Goal: Task Accomplishment & Management: Complete application form

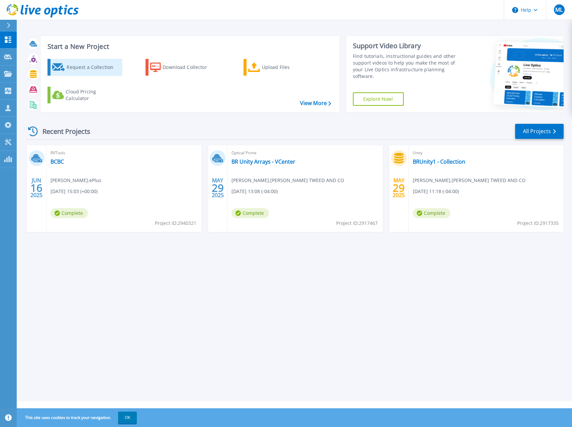
click at [104, 70] on div "Request a Collection" at bounding box center [94, 67] width 54 height 13
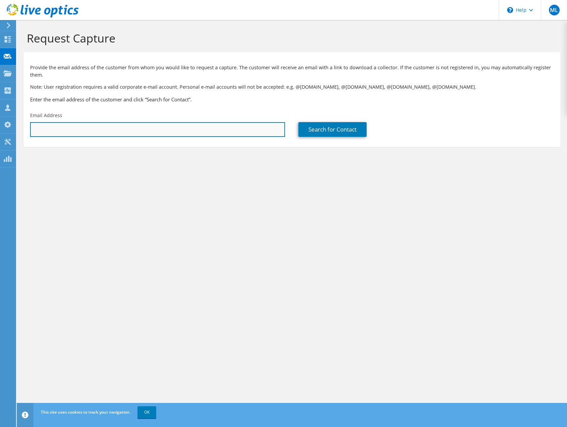
click at [137, 124] on input "text" at bounding box center [157, 129] width 255 height 15
paste input "[PERSON_NAME][EMAIL_ADDRESS][PERSON_NAME][DOMAIN_NAME]"
type input "anthony.marchese@brightview.com"
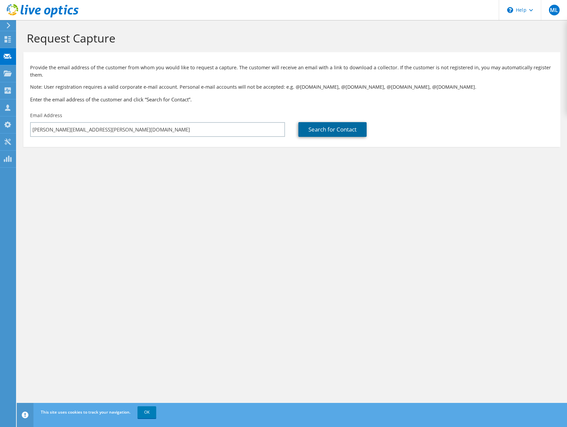
click at [332, 133] on link "Search for Contact" at bounding box center [332, 129] width 68 height 15
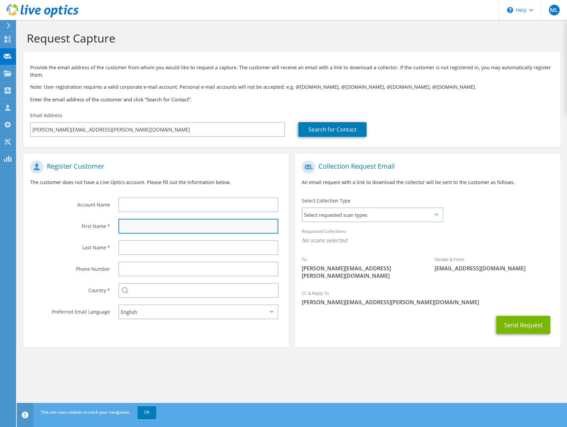
click at [164, 229] on input "text" at bounding box center [198, 226] width 160 height 15
type input "[PERSON_NAME]"
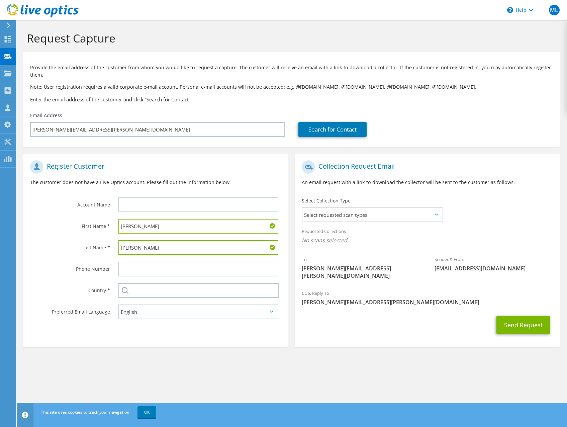
type input "[PERSON_NAME]"
type input "[GEOGRAPHIC_DATA]"
click at [388, 206] on div "Select Collection Type Select requested scan types Server Virtualization Optica…" at bounding box center [372, 208] width 141 height 23
click at [395, 212] on span "Select requested scan types" at bounding box center [372, 214] width 140 height 13
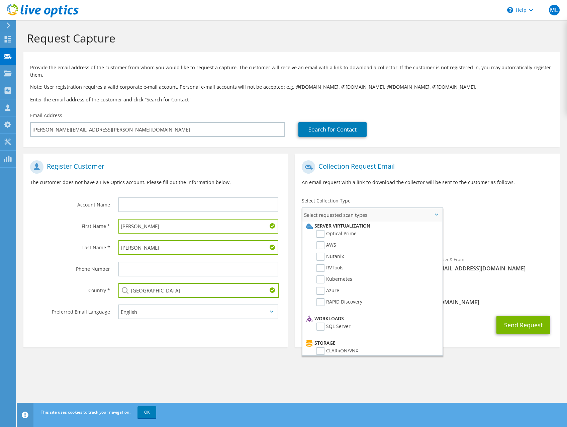
scroll to position [9, 0]
click at [335, 260] on label "RVTools" at bounding box center [329, 260] width 27 height 8
click at [0, 0] on input "RVTools" at bounding box center [0, 0] width 0 height 0
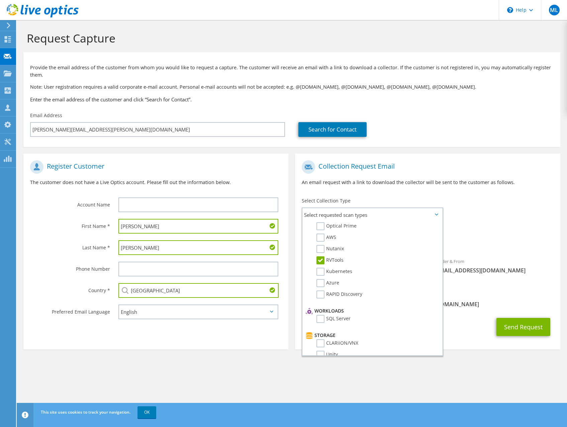
click at [496, 192] on div "Collection Request Email An email request with a link to download the collector…" at bounding box center [427, 175] width 265 height 37
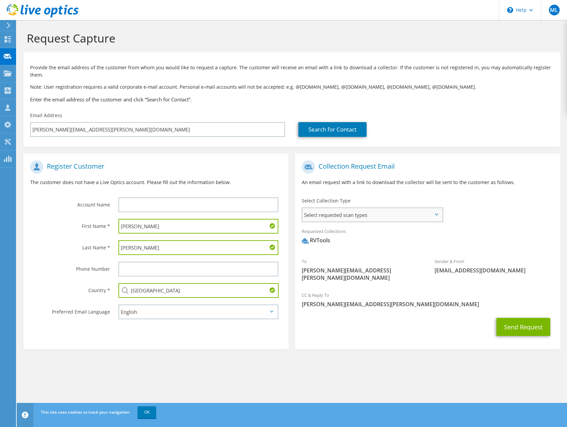
click at [347, 211] on span "Select requested scan types" at bounding box center [372, 214] width 140 height 13
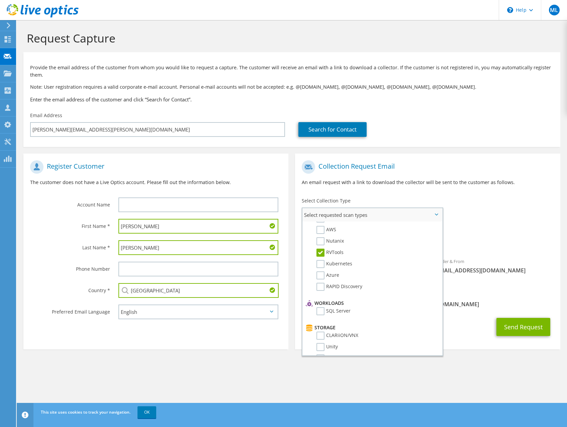
scroll to position [0, 0]
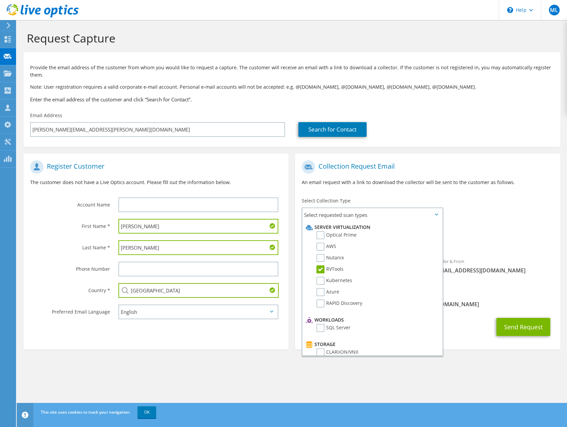
click at [7, 27] on icon at bounding box center [8, 25] width 5 height 6
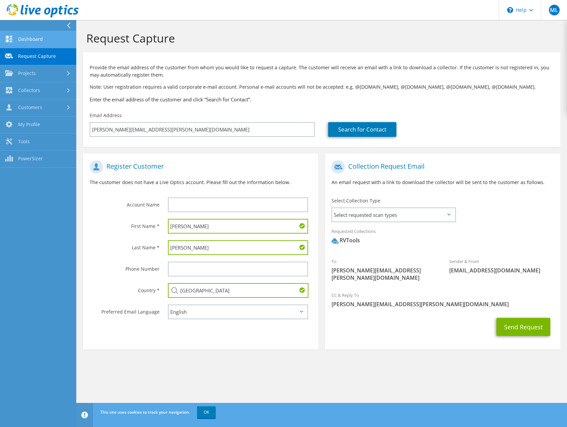
click at [45, 41] on link "Dashboard" at bounding box center [38, 39] width 76 height 17
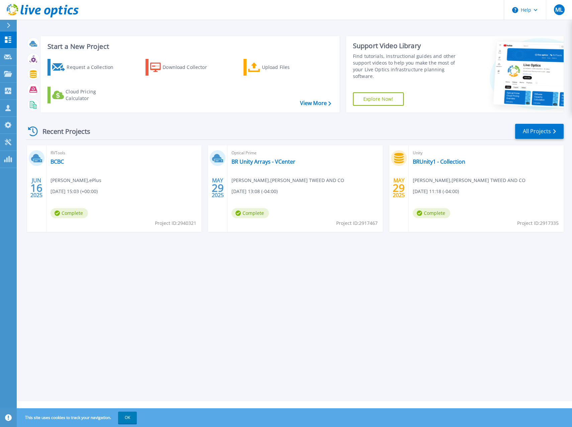
click at [9, 25] on icon at bounding box center [8, 25] width 3 height 5
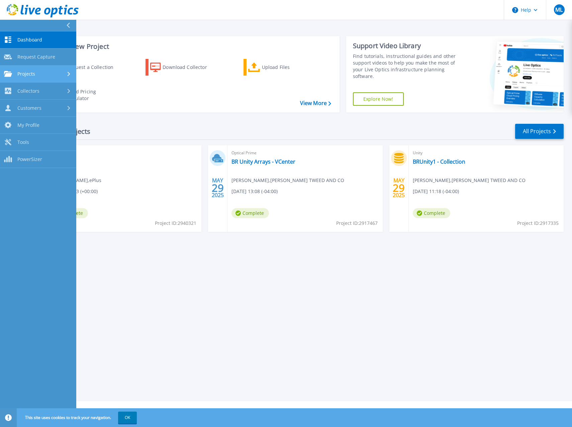
click at [68, 73] on icon at bounding box center [69, 74] width 3 height 4
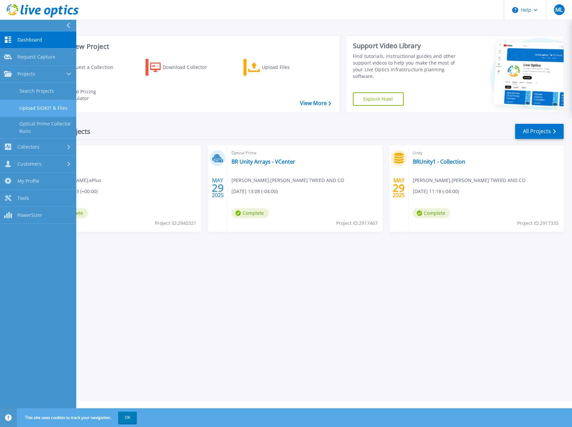
click at [43, 109] on link "Upload SIOKIT & Files" at bounding box center [38, 108] width 76 height 17
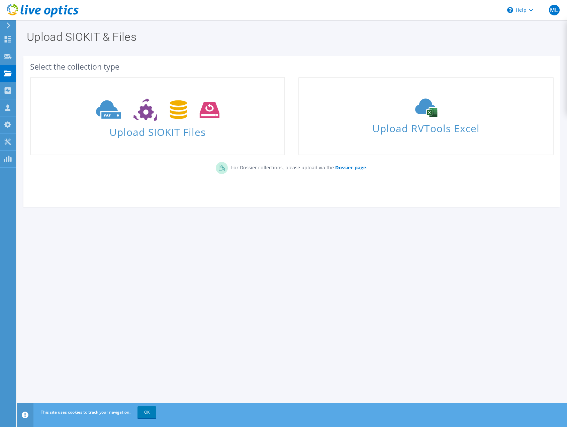
click at [8, 26] on icon at bounding box center [8, 25] width 5 height 6
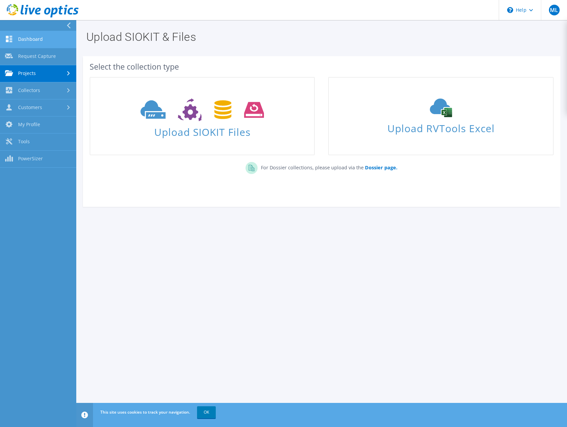
click at [36, 38] on link "Dashboard" at bounding box center [38, 39] width 76 height 17
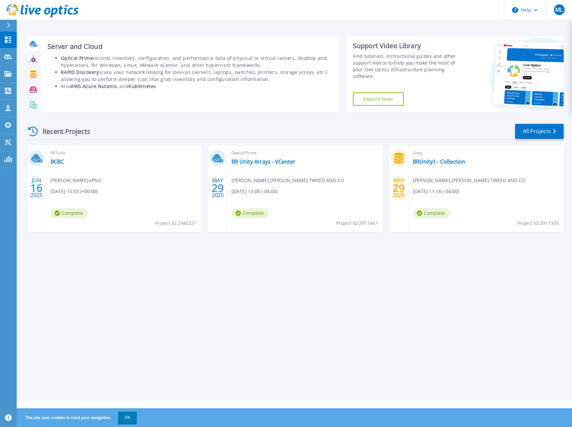
click at [38, 43] on div at bounding box center [33, 44] width 12 height 12
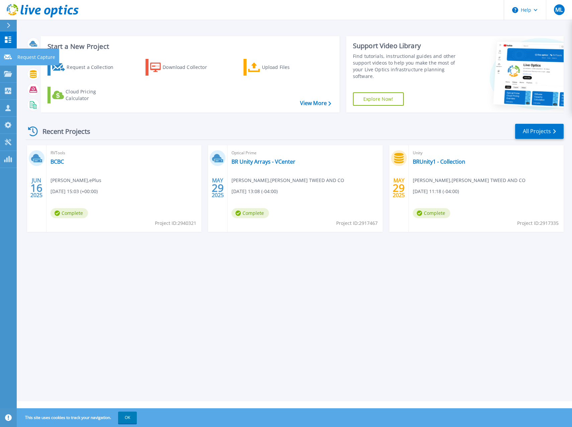
click at [11, 57] on icon at bounding box center [8, 57] width 8 height 5
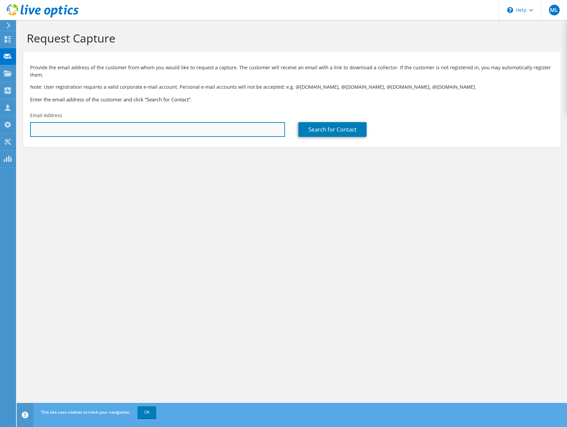
click at [84, 129] on input "text" at bounding box center [157, 129] width 255 height 15
paste input "[PERSON_NAME][EMAIL_ADDRESS][PERSON_NAME][DOMAIN_NAME]"
type input "[PERSON_NAME][EMAIL_ADDRESS][PERSON_NAME][DOMAIN_NAME]"
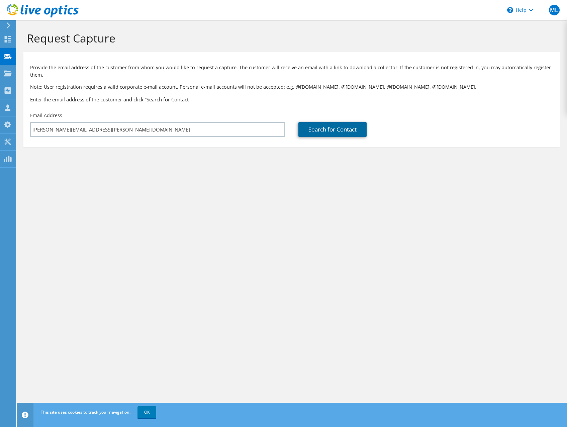
click at [333, 126] on link "Search for Contact" at bounding box center [332, 129] width 68 height 15
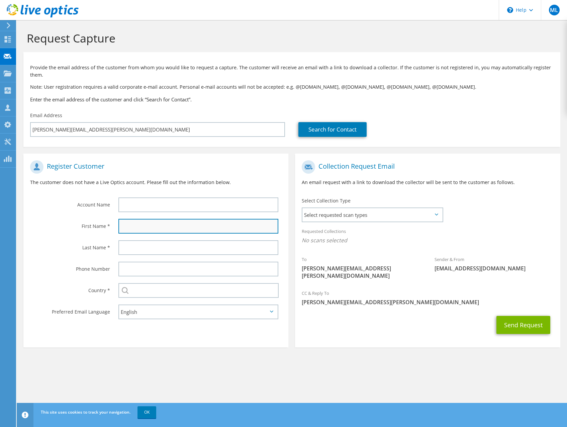
click at [141, 226] on input "text" at bounding box center [198, 226] width 160 height 15
paste input "[PERSON_NAME][EMAIL_ADDRESS][PERSON_NAME][DOMAIN_NAME]"
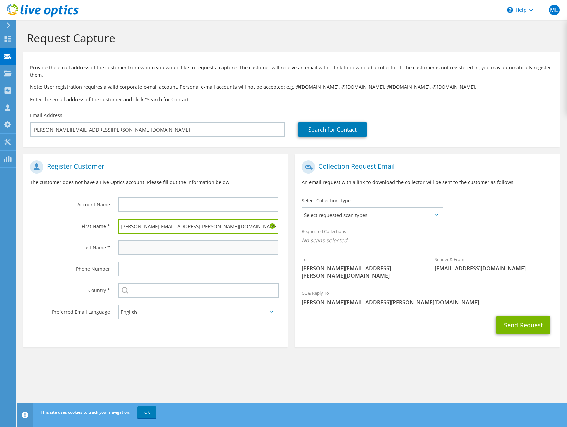
type input "[PERSON_NAME][EMAIL_ADDRESS][PERSON_NAME][DOMAIN_NAME]"
click at [143, 245] on input "text" at bounding box center [198, 247] width 160 height 15
paste input "anthony.marchese@brightview.com"
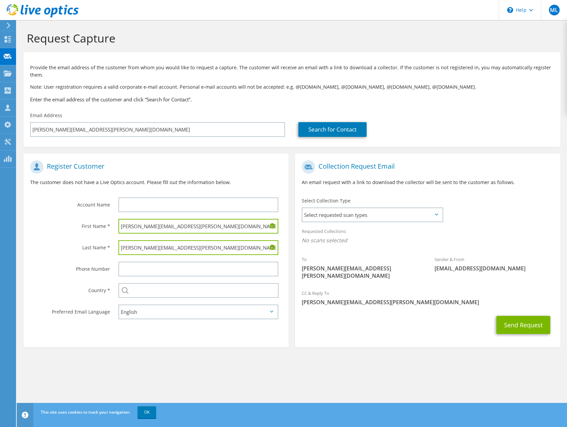
type input "anthony.marchese@brightview.com"
drag, startPoint x: 141, startPoint y: 226, endPoint x: 344, endPoint y: 236, distance: 204.0
click at [341, 236] on div "Register Customer The customer does not have a Live Optics account. Please fill…" at bounding box center [292, 247] width 544 height 200
type input "Anthony"
type input "Marchese"
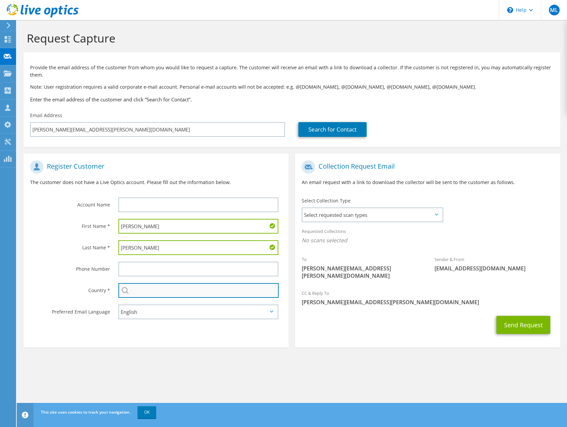
click at [217, 289] on input "text" at bounding box center [198, 290] width 160 height 15
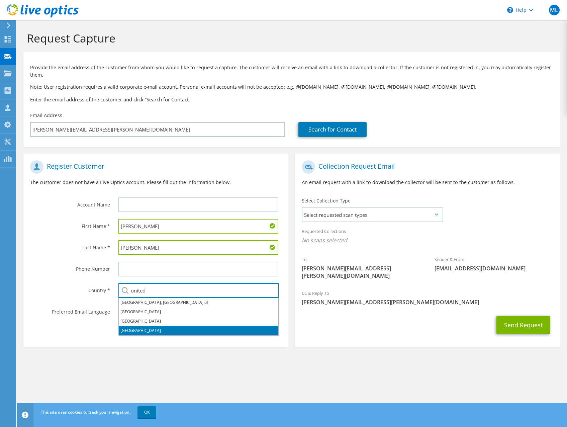
click at [184, 330] on li "[GEOGRAPHIC_DATA]" at bounding box center [199, 330] width 160 height 9
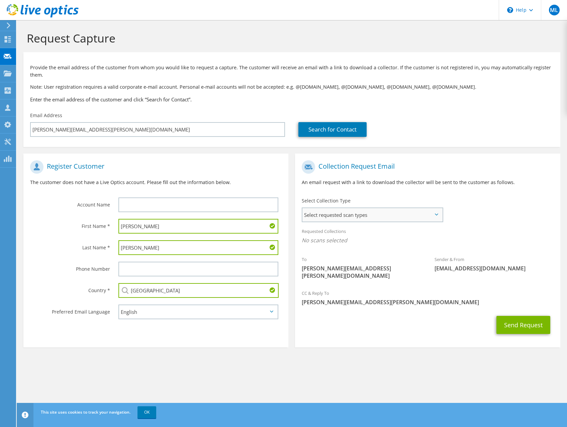
type input "[GEOGRAPHIC_DATA]"
click at [383, 209] on span "Select requested scan types" at bounding box center [372, 214] width 140 height 13
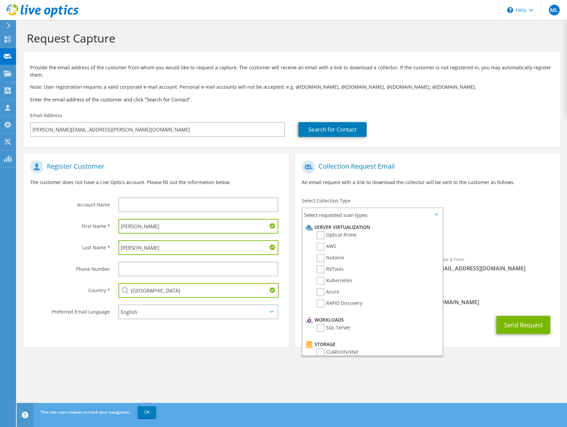
click at [396, 190] on div "Collection Request Email An email request with a link to download the collector…" at bounding box center [427, 175] width 265 height 37
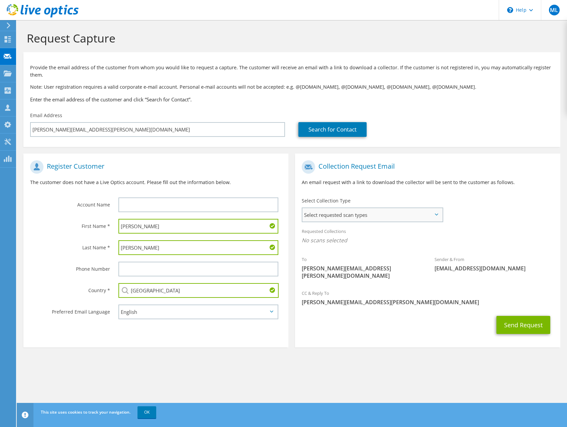
click at [370, 213] on span "Select requested scan types" at bounding box center [372, 214] width 140 height 13
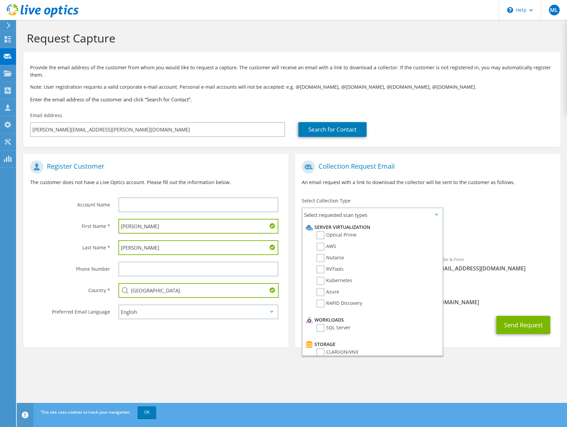
click at [179, 341] on div "Register Customer The customer does not have a Live Optics account. Please fill…" at bounding box center [156, 252] width 272 height 197
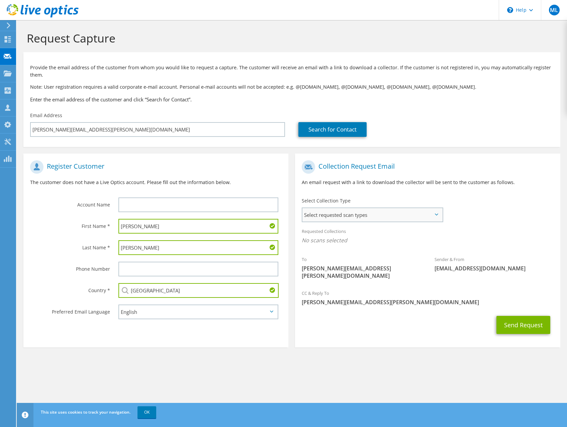
click at [398, 216] on span "Select requested scan types" at bounding box center [372, 214] width 140 height 13
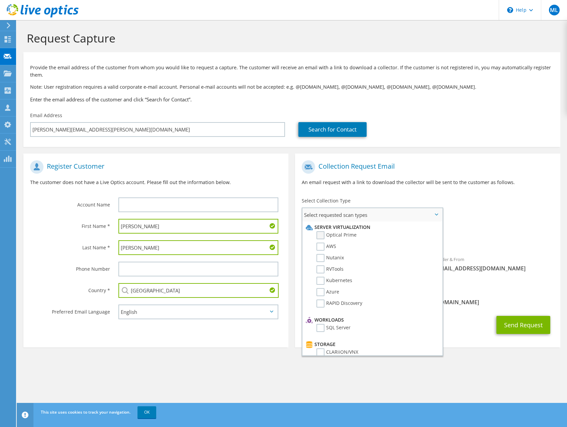
click at [338, 234] on label "Optical Prime" at bounding box center [336, 235] width 40 height 8
click at [0, 0] on input "Optical Prime" at bounding box center [0, 0] width 0 height 0
click at [478, 198] on div "To anthony.marchese@brightview.com Sender & From liveoptics@liveoptics.com" at bounding box center [427, 222] width 265 height 131
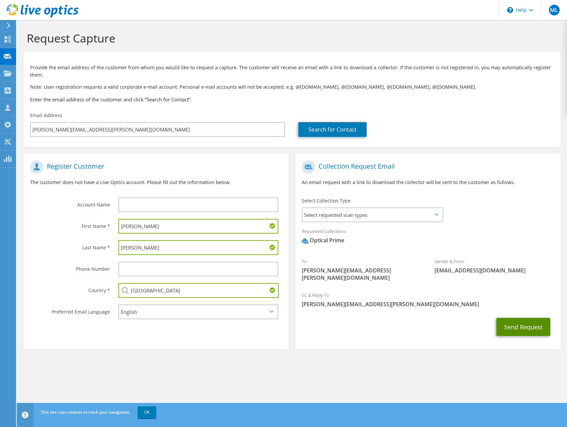
click at [510, 323] on button "Send Request" at bounding box center [523, 327] width 54 height 18
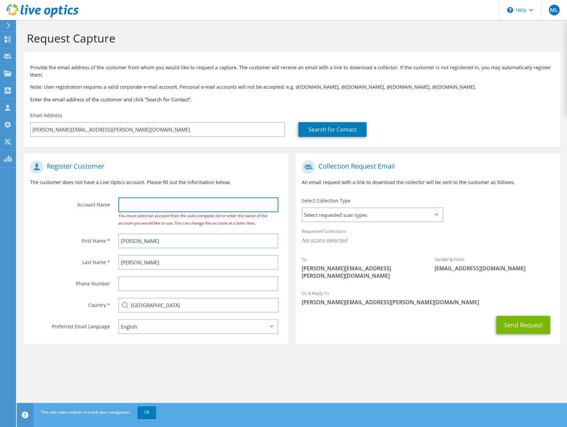
click at [153, 204] on input "text" at bounding box center [198, 204] width 160 height 15
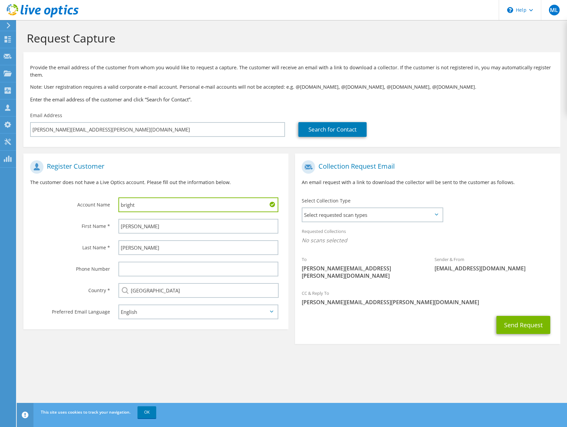
click at [153, 204] on input "bright" at bounding box center [198, 204] width 160 height 15
drag, startPoint x: 153, startPoint y: 204, endPoint x: 120, endPoint y: 205, distance: 32.5
click at [120, 205] on input "bright" at bounding box center [198, 204] width 160 height 15
type input "BrightView"
click at [398, 217] on span "Select requested scan types" at bounding box center [372, 214] width 140 height 13
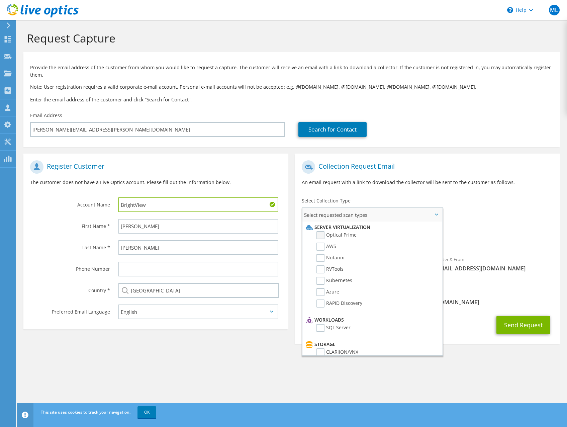
click at [337, 235] on label "Optical Prime" at bounding box center [336, 235] width 40 height 8
click at [0, 0] on input "Optical Prime" at bounding box center [0, 0] width 0 height 0
click at [511, 275] on div "Sender & From liveoptics@liveoptics.com" at bounding box center [494, 265] width 132 height 23
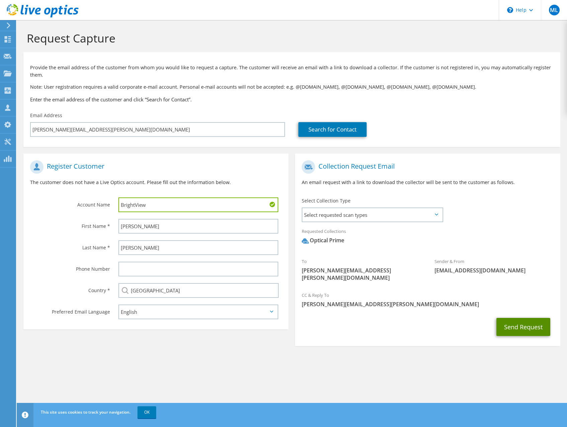
click at [514, 321] on button "Send Request" at bounding box center [523, 327] width 54 height 18
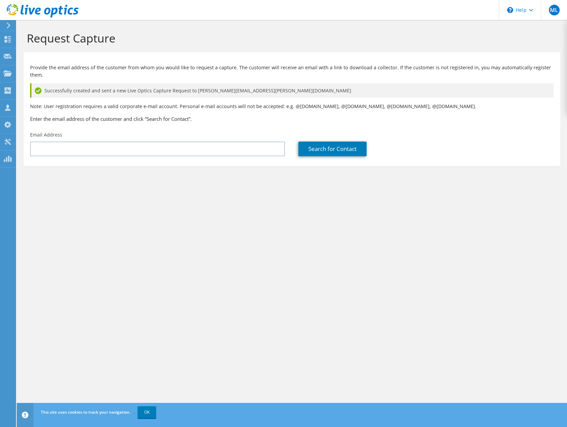
click at [79, 120] on h3 "Enter the email address of the customer and click “Search for Contact”." at bounding box center [292, 118] width 524 height 7
